Goal: Task Accomplishment & Management: Use online tool/utility

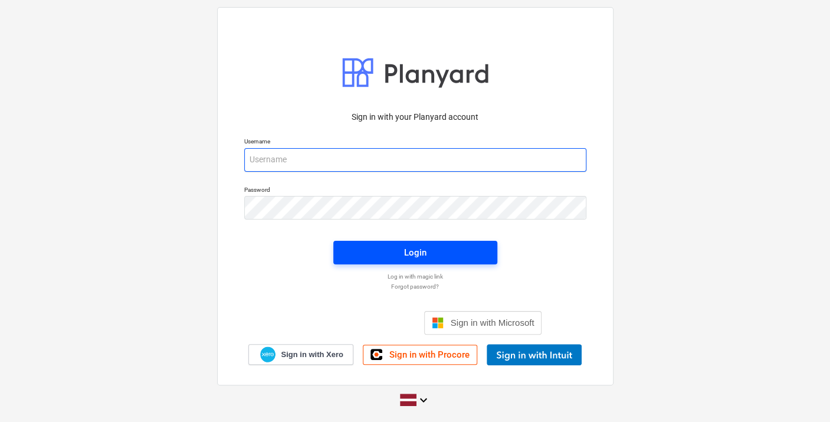
type input "[PERSON_NAME][EMAIL_ADDRESS][DOMAIN_NAME]"
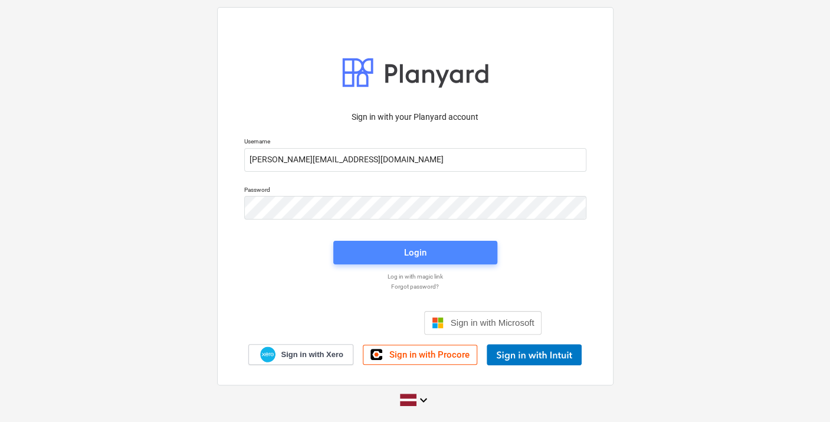
click at [366, 259] on span "Login" at bounding box center [415, 252] width 136 height 15
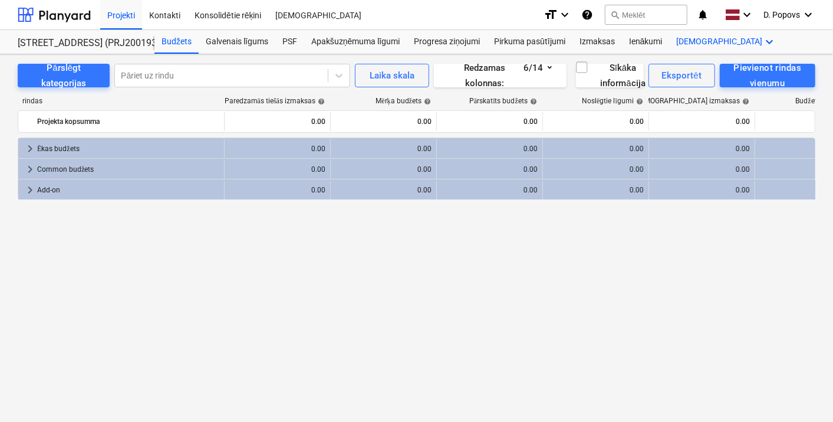
click at [680, 43] on div "Vairāk keyboard_arrow_down" at bounding box center [727, 42] width 114 height 24
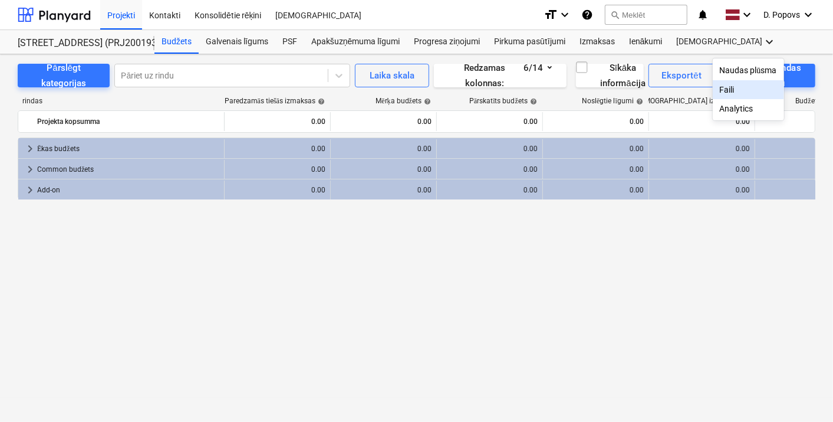
click at [720, 89] on div "Faili" at bounding box center [748, 89] width 57 height 9
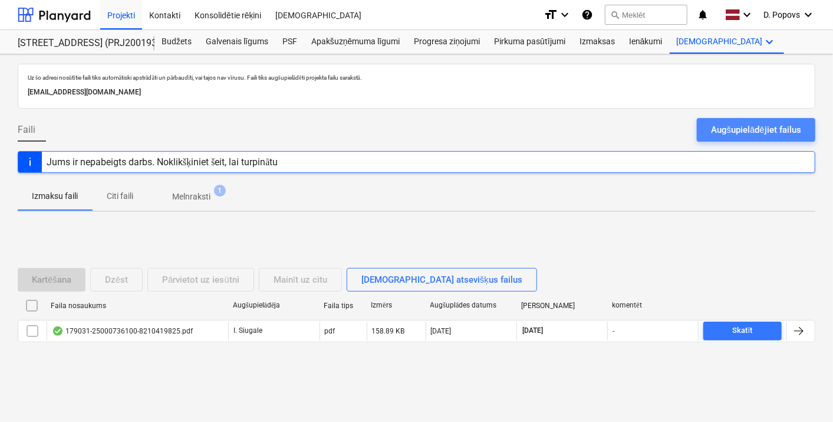
click at [721, 130] on div "Augšupielādējiet failus" at bounding box center [756, 129] width 90 height 15
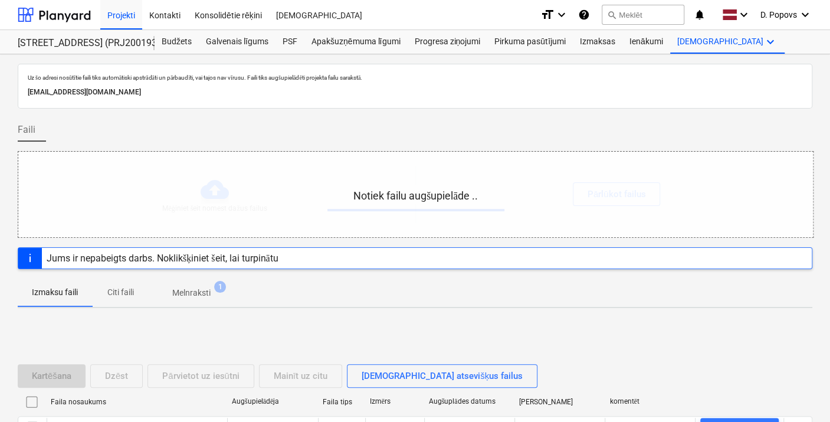
scroll to position [89, 0]
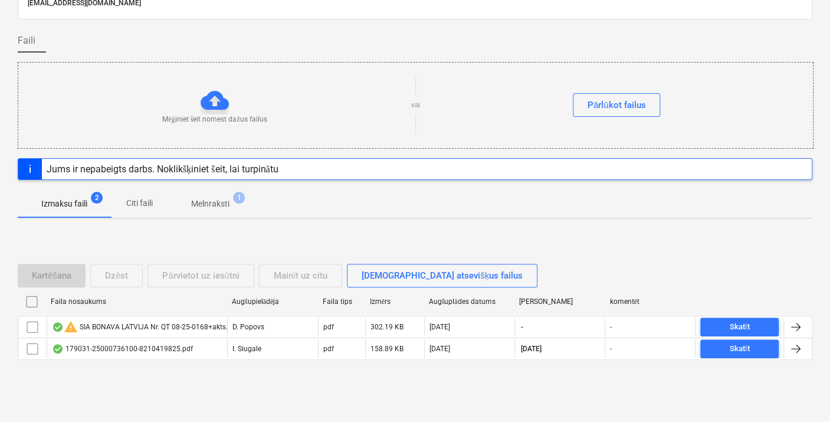
click at [163, 312] on div "Faila nosaukums Augšupielādēja Faila tips Izmērs Augšuplādes datums Termiņš kom…" at bounding box center [415, 304] width 794 height 24
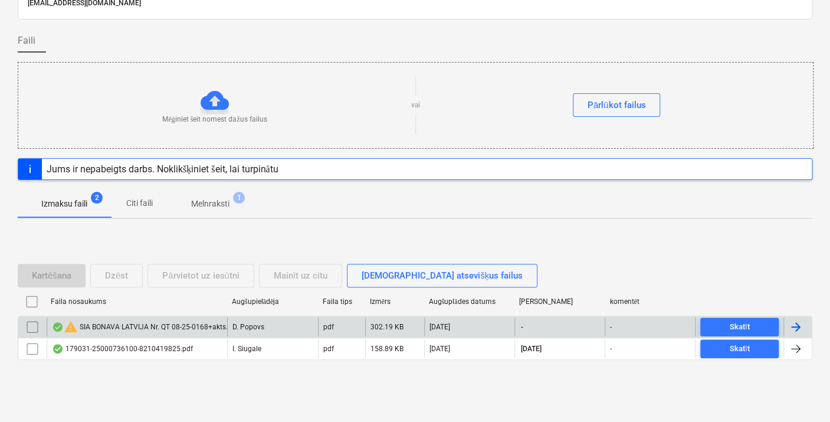
click at [172, 326] on div "warning SIA BONAVA LATVIJA Nr. QT 08-25-0168+akts.pdf" at bounding box center [145, 327] width 186 height 14
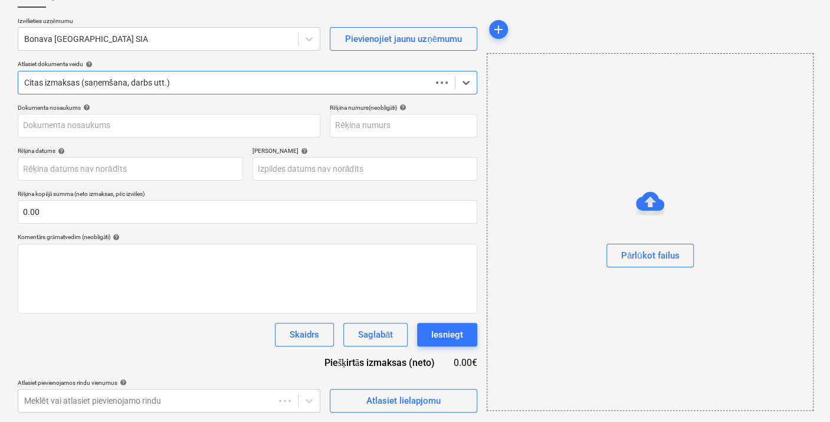
scroll to position [78, 0]
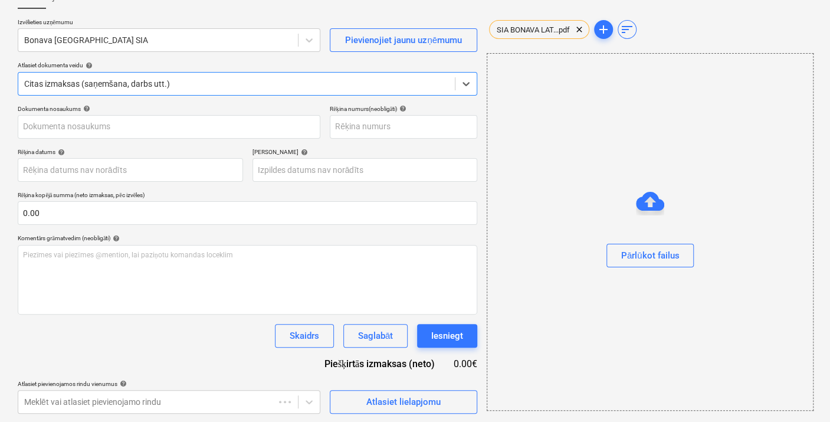
type input "40103423984"
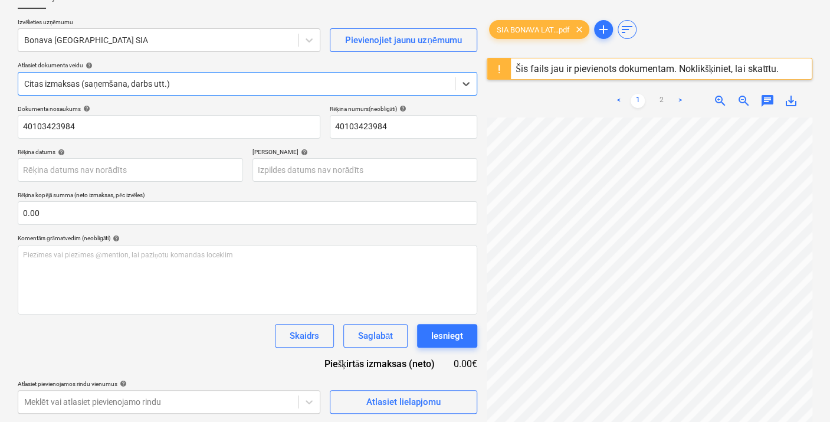
click at [555, 83] on div at bounding box center [649, 82] width 326 height 5
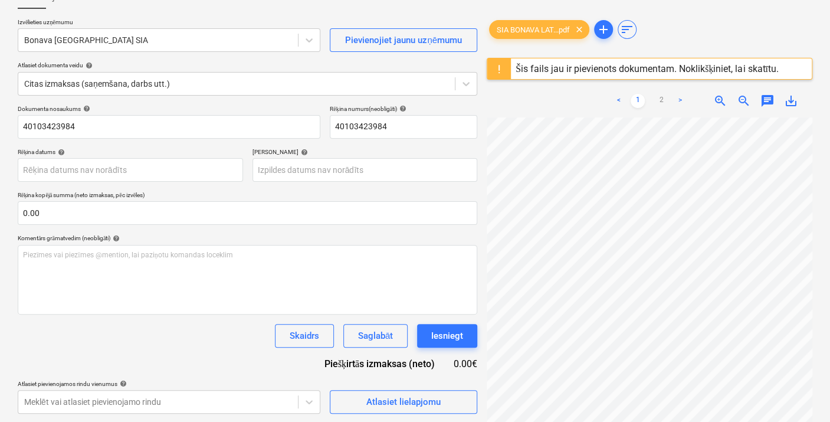
click at [555, 69] on div "Šis fails jau ir pievienots dokumentam. Noklikšķiniet, lai skatītu." at bounding box center [646, 68] width 263 height 11
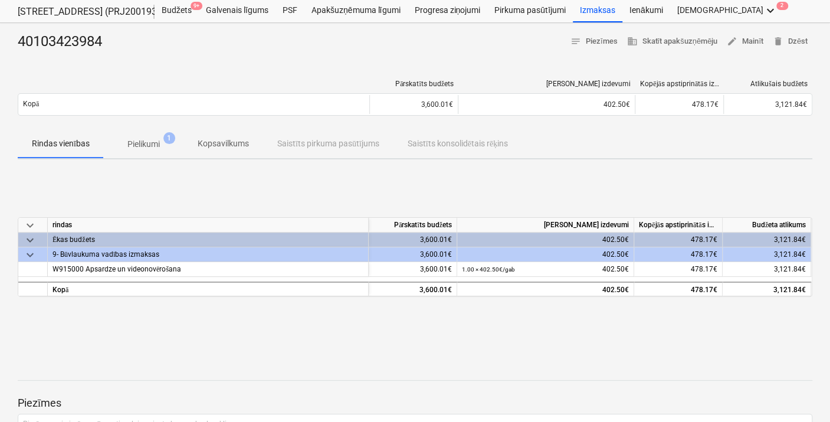
scroll to position [32, 0]
click at [347, 271] on div "W915000 Apsardze un videonovērošana" at bounding box center [208, 268] width 321 height 15
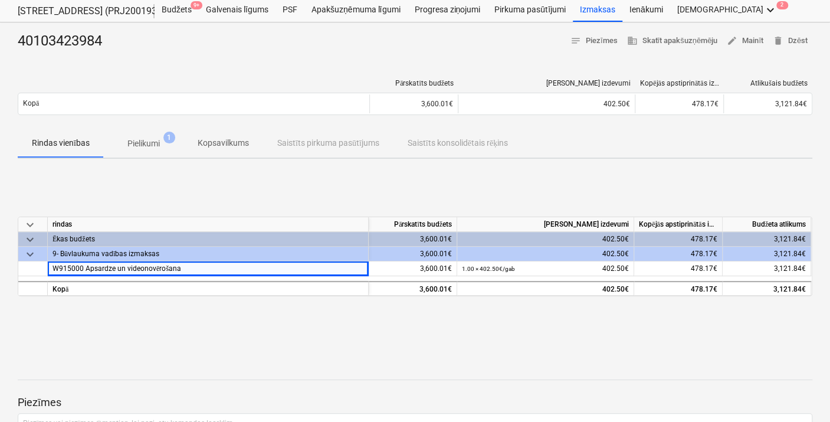
click at [364, 401] on p "Piezīmes" at bounding box center [415, 402] width 794 height 14
click at [488, 268] on small "1.00 × 402.50€ / gab" at bounding box center [488, 268] width 53 height 6
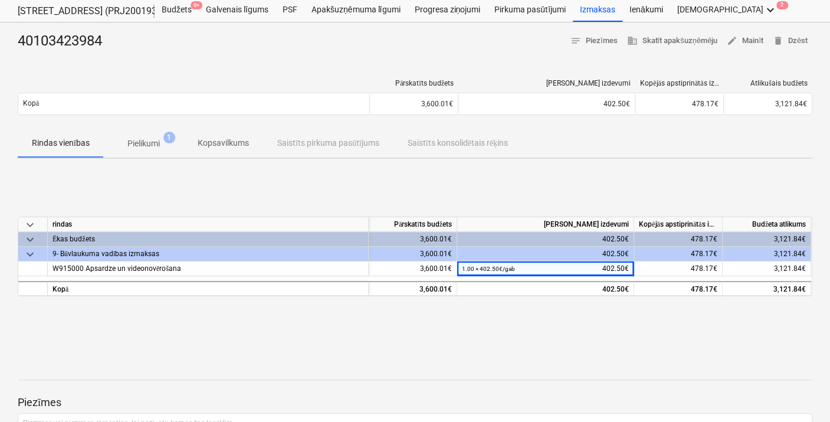
click at [25, 255] on span "keyboard_arrow_down" at bounding box center [30, 254] width 14 height 14
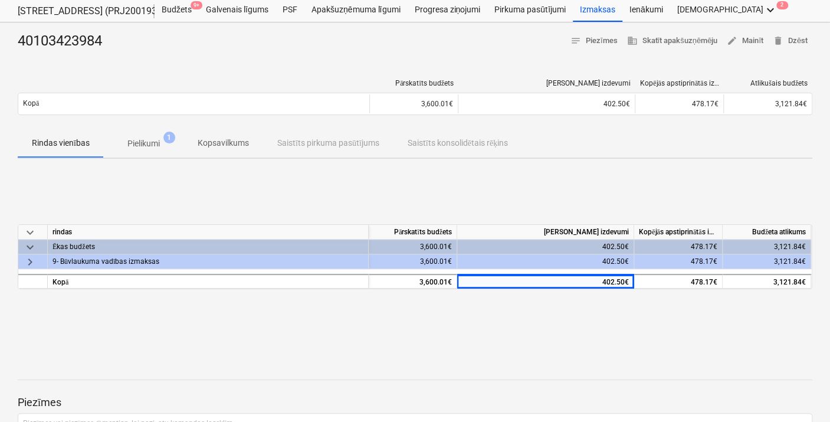
click at [25, 258] on span "keyboard_arrow_right" at bounding box center [30, 262] width 14 height 14
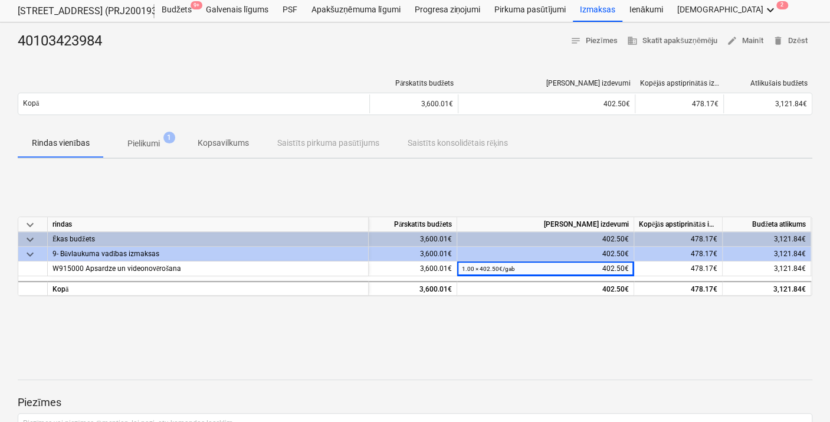
scroll to position [137, 0]
